Goal: Find contact information: Find contact information

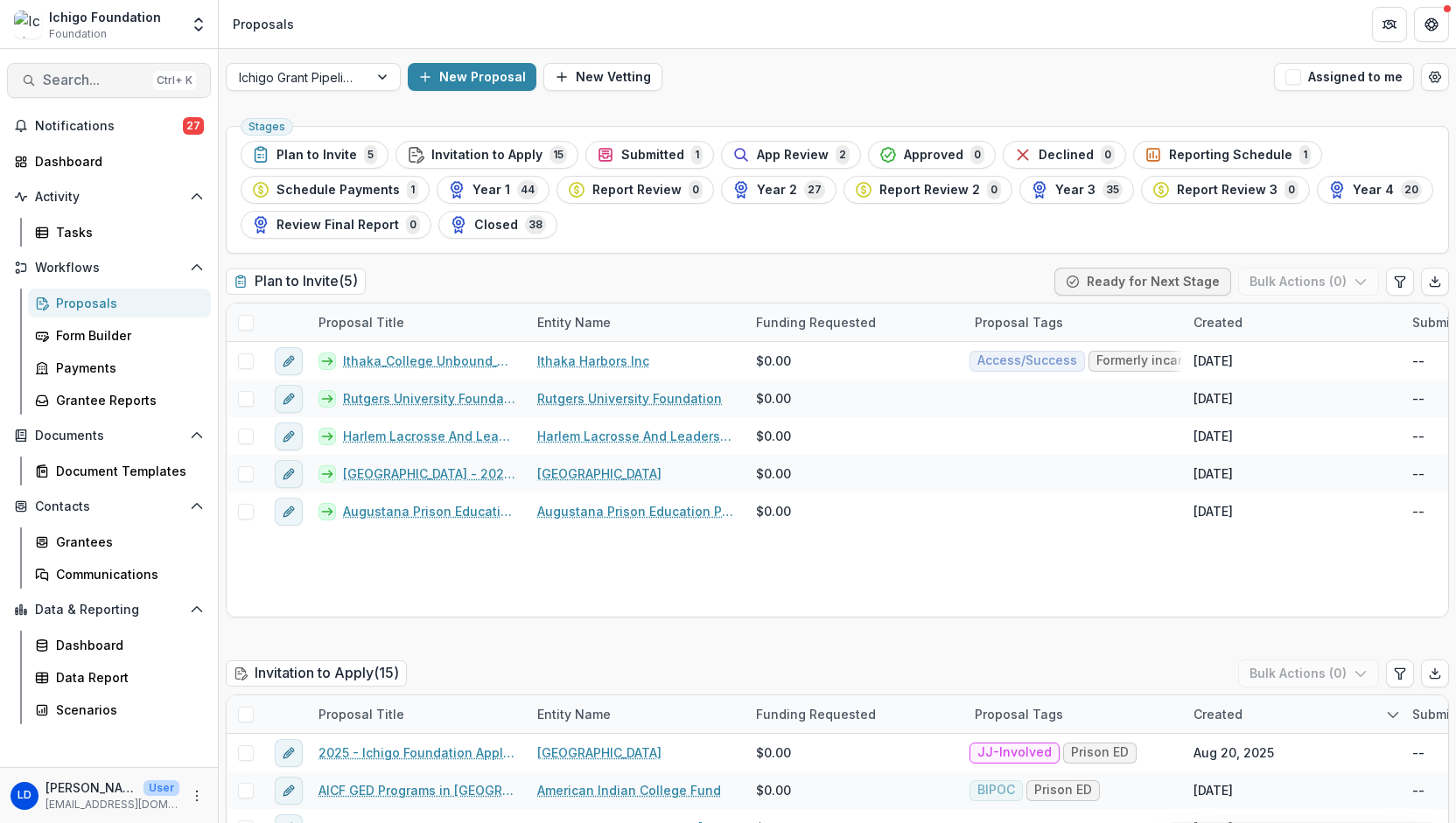
click at [87, 85] on span "Search..." at bounding box center [94, 80] width 103 height 17
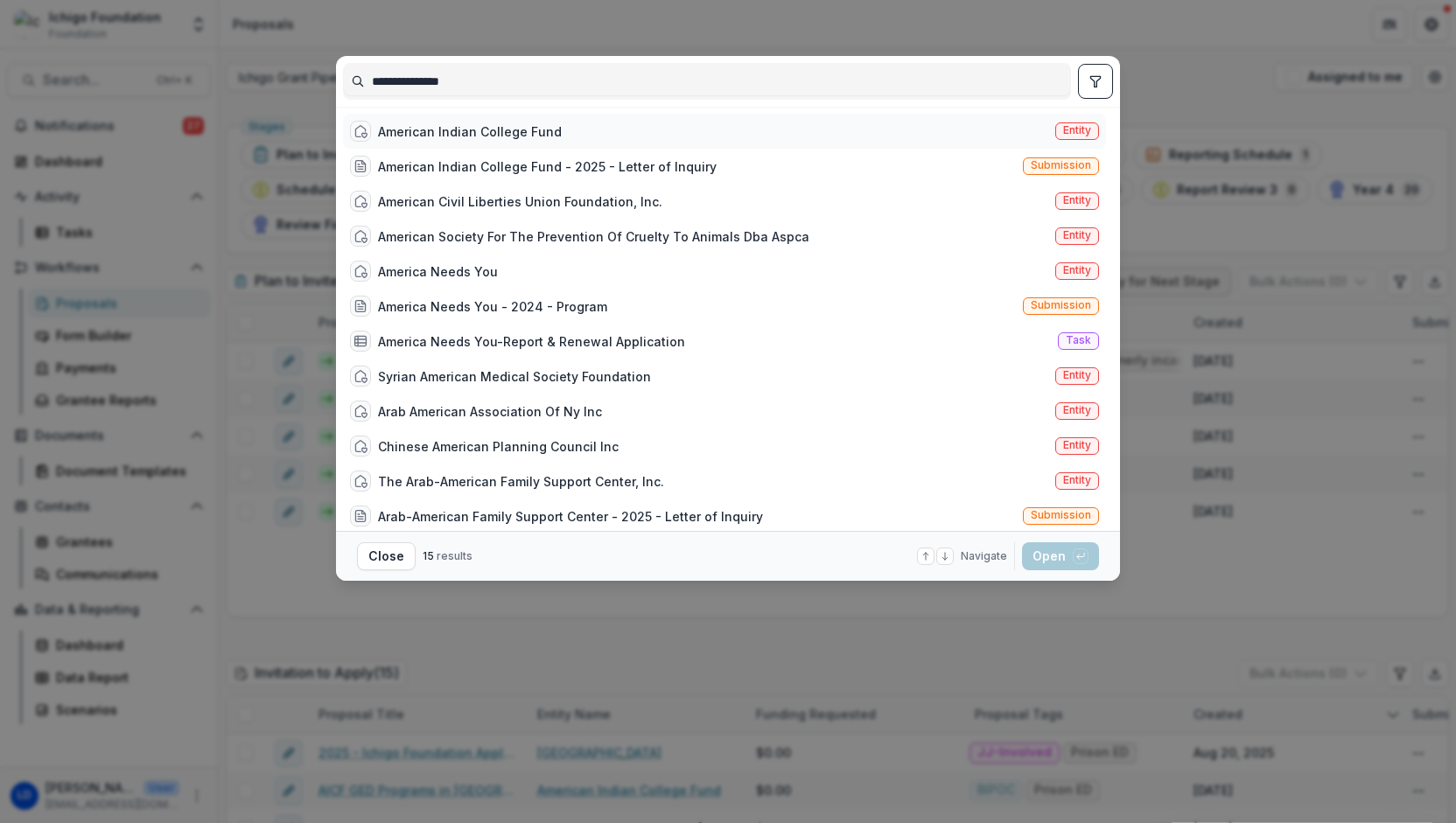
type input "**********"
click at [483, 126] on div "American Indian College Fund" at bounding box center [470, 132] width 184 height 19
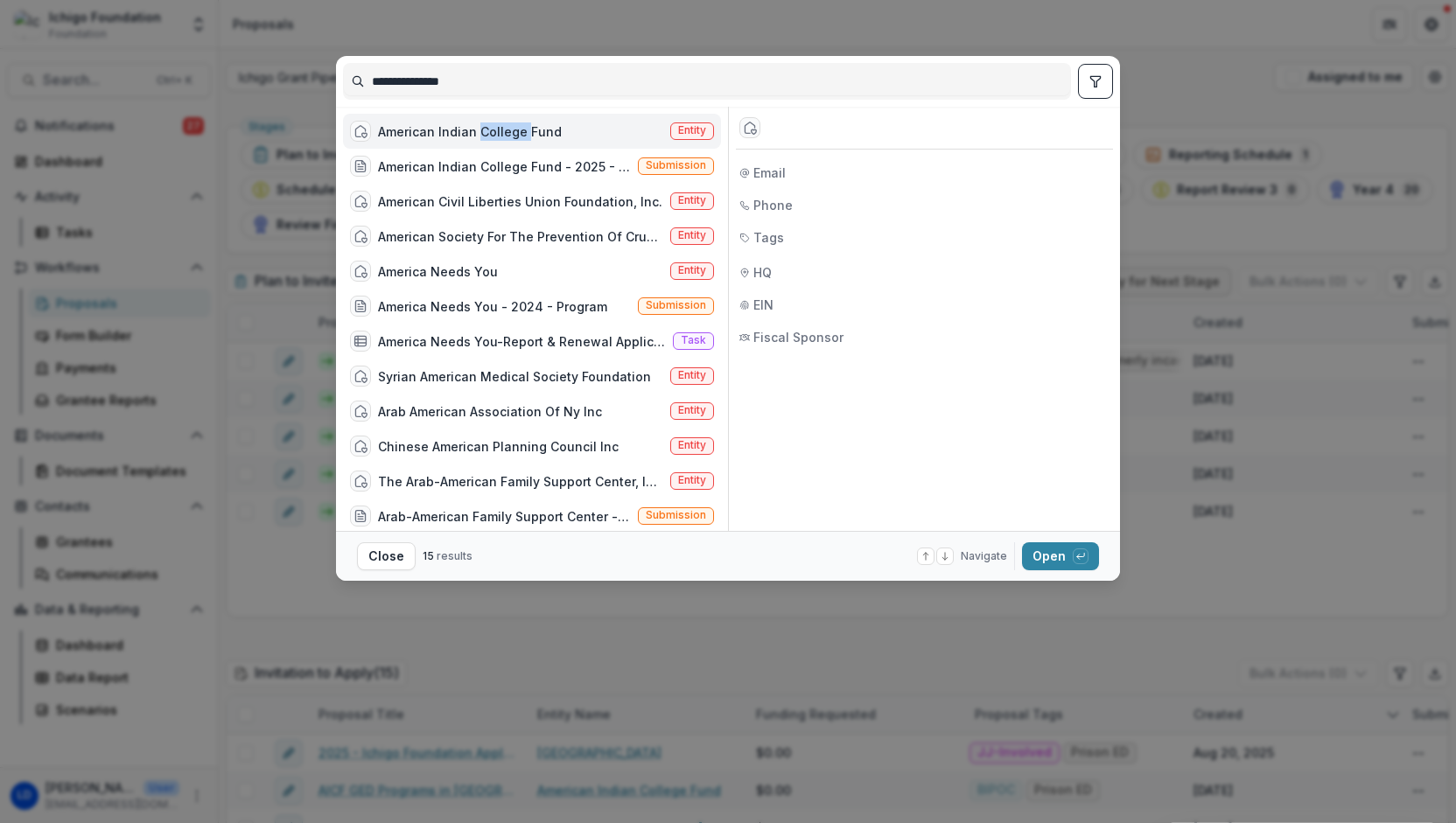
click at [483, 126] on div "American Indian College Fund" at bounding box center [470, 132] width 184 height 19
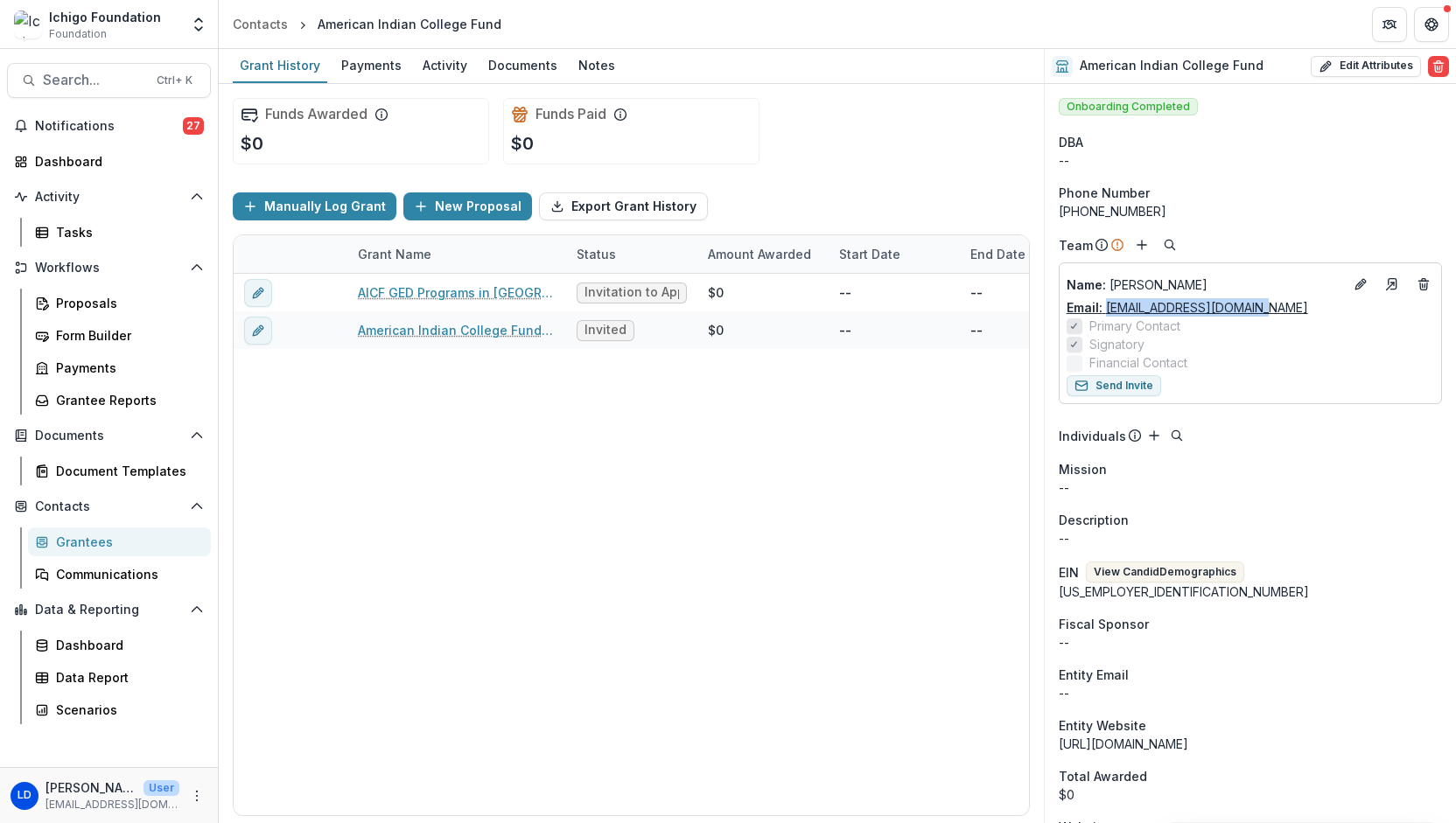
drag, startPoint x: 1274, startPoint y: 305, endPoint x: 1105, endPoint y: 313, distance: 169.2
click at [1105, 313] on div "Email: [EMAIL_ADDRESS][DOMAIN_NAME]" at bounding box center [1250, 308] width 367 height 19
copy link "[EMAIL_ADDRESS][DOMAIN_NAME]"
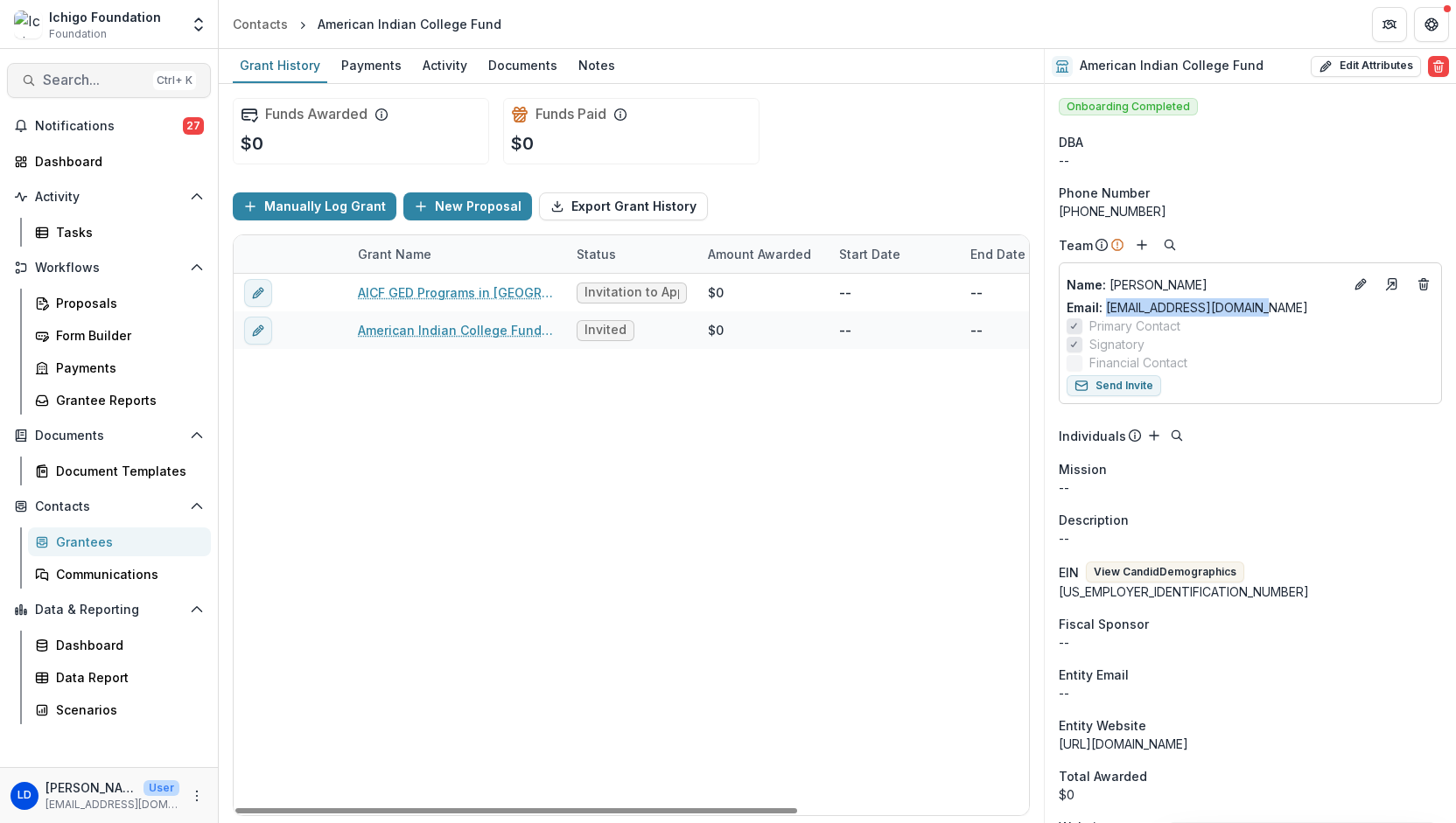
click at [83, 79] on span "Search..." at bounding box center [94, 80] width 103 height 17
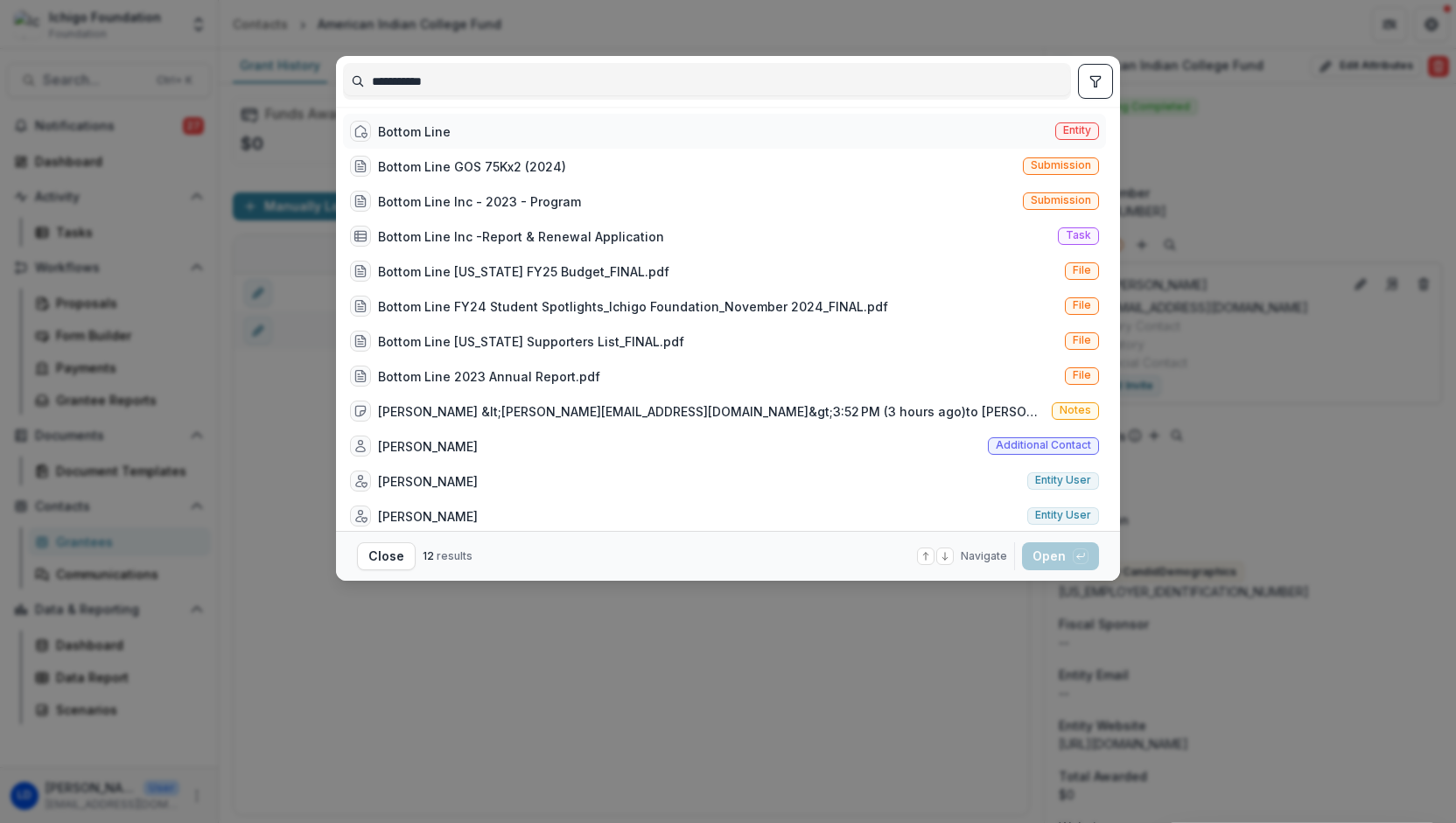
type input "**********"
click at [450, 130] on div "Bottom Line Entity" at bounding box center [724, 131] width 762 height 35
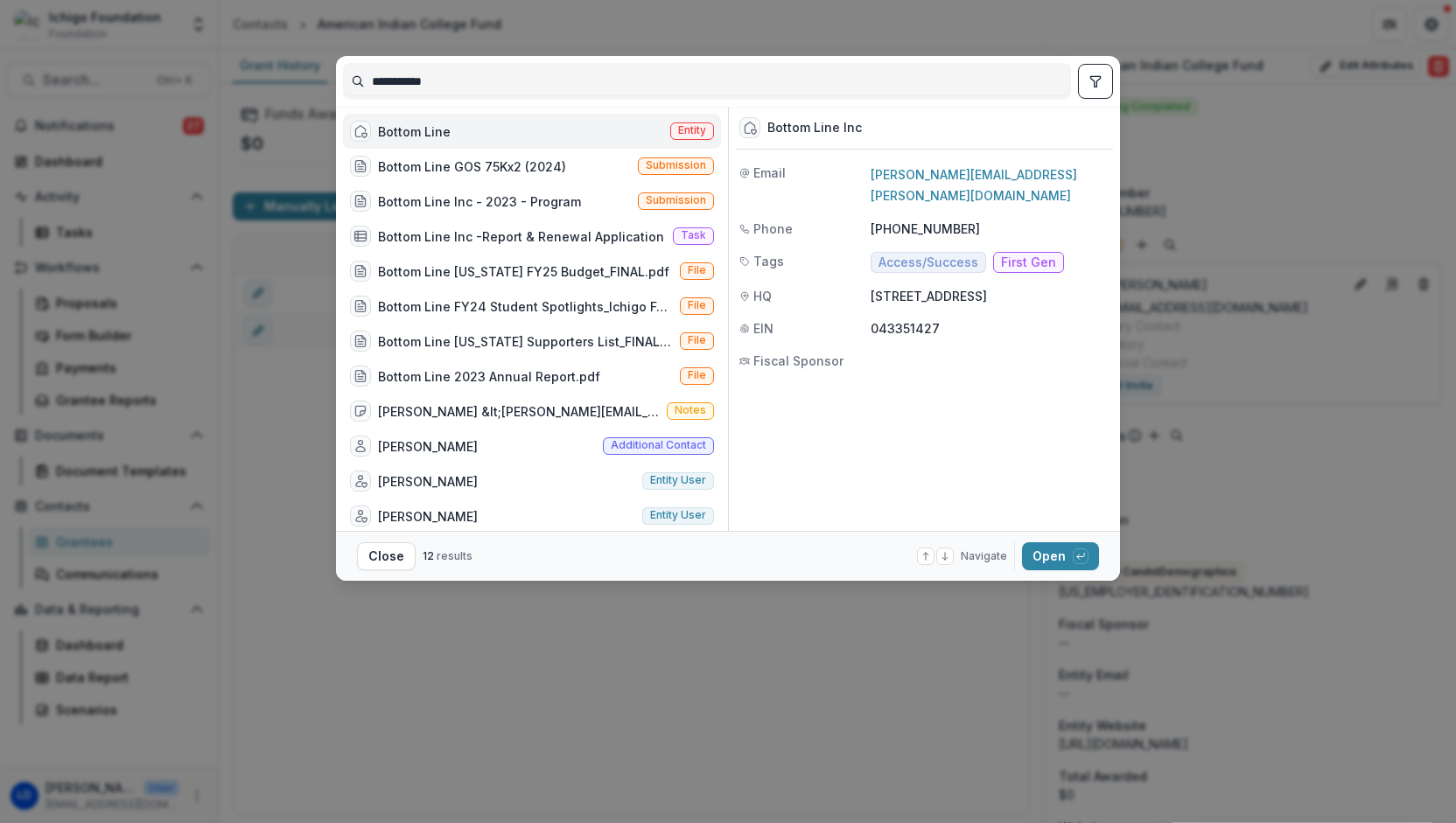
click at [508, 134] on div "Bottom Line Entity" at bounding box center [532, 131] width 377 height 35
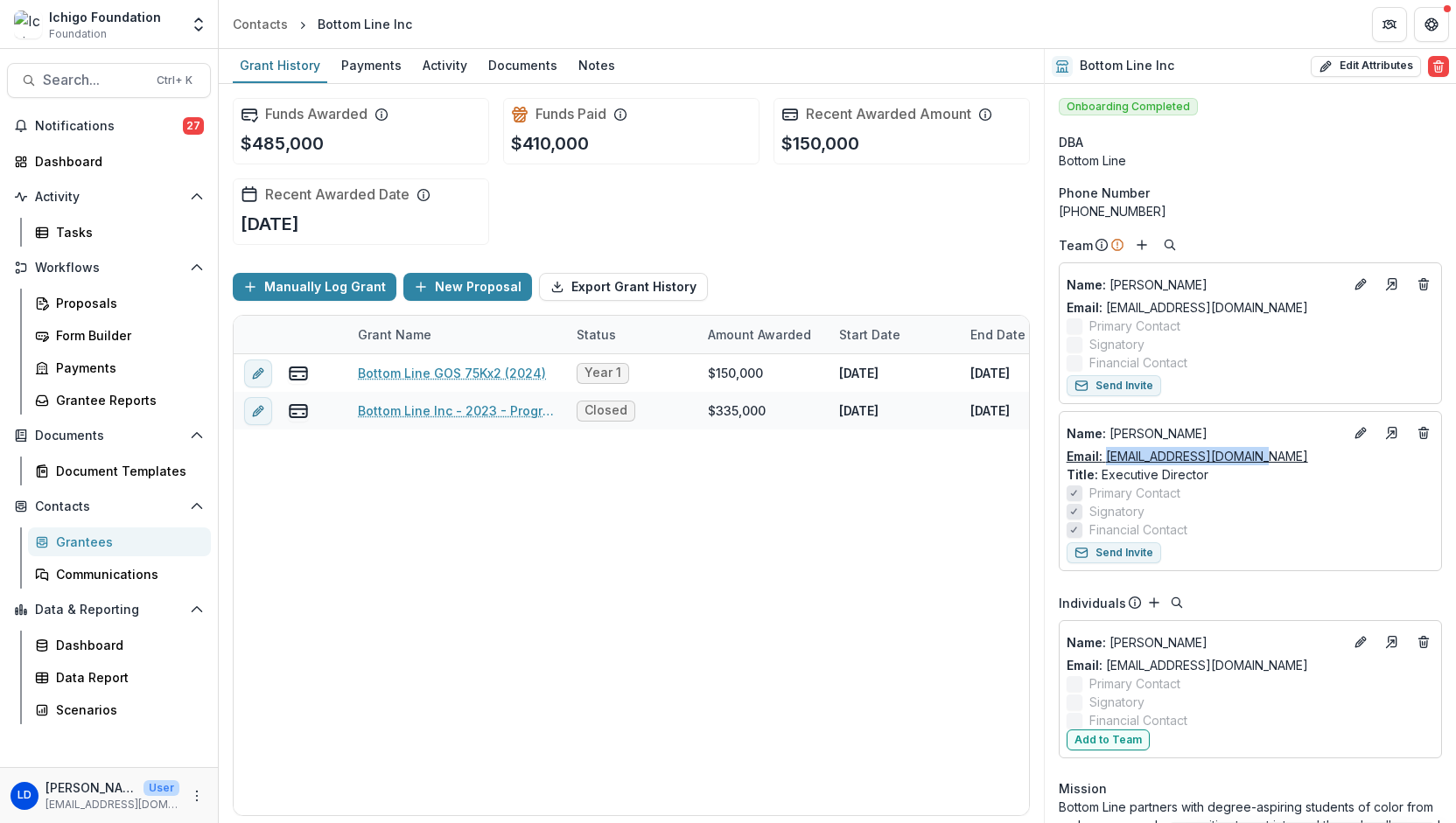
drag, startPoint x: 1261, startPoint y: 452, endPoint x: 1105, endPoint y: 456, distance: 156.1
click at [1105, 456] on div "Email: [EMAIL_ADDRESS][DOMAIN_NAME]" at bounding box center [1250, 457] width 367 height 19
copy link "[EMAIL_ADDRESS][DOMAIN_NAME]"
